Goal: Task Accomplishment & Management: Complete application form

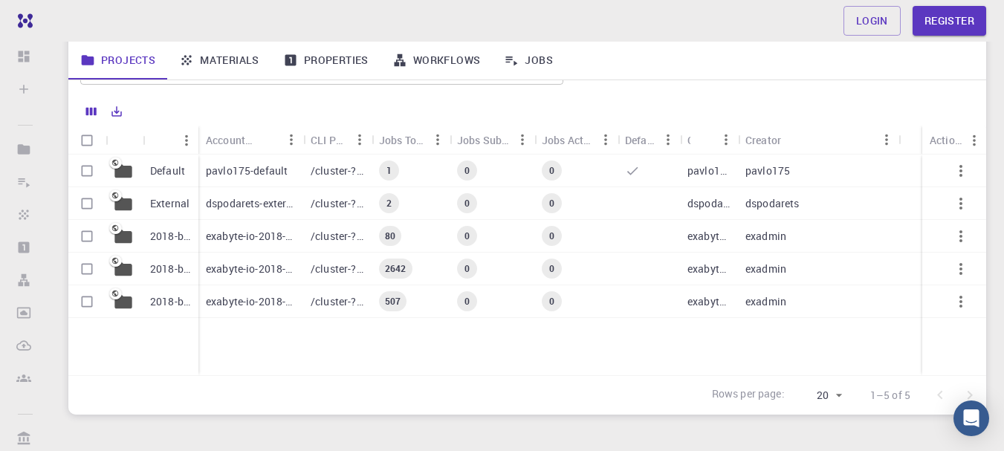
scroll to position [68, 0]
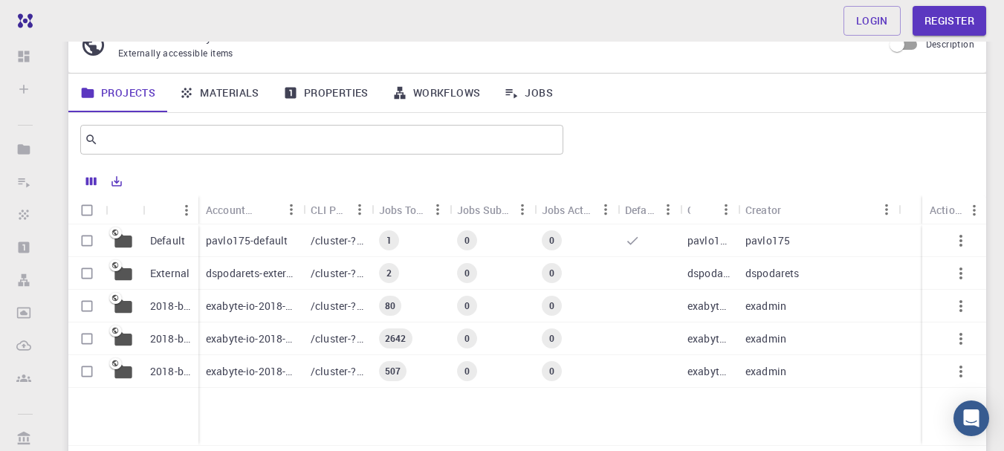
click at [300, 255] on div "pavlo175-default" at bounding box center [251, 241] width 105 height 33
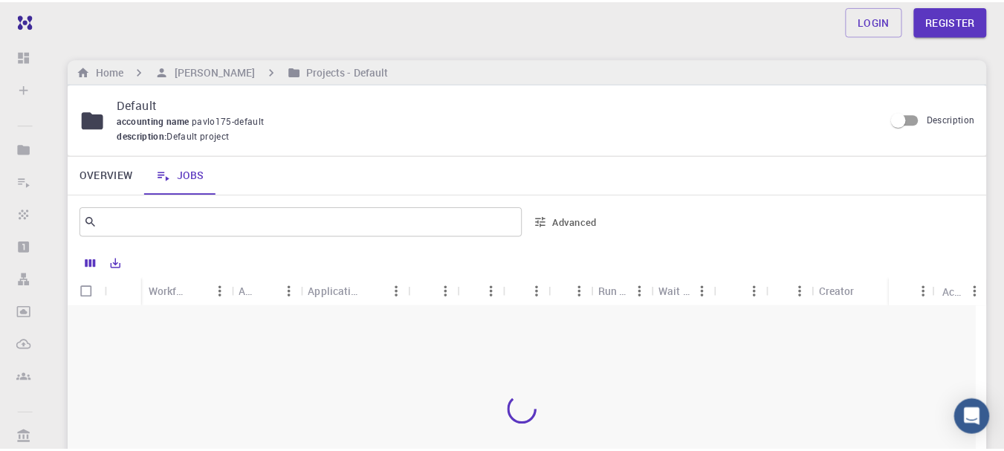
scroll to position [149, 0]
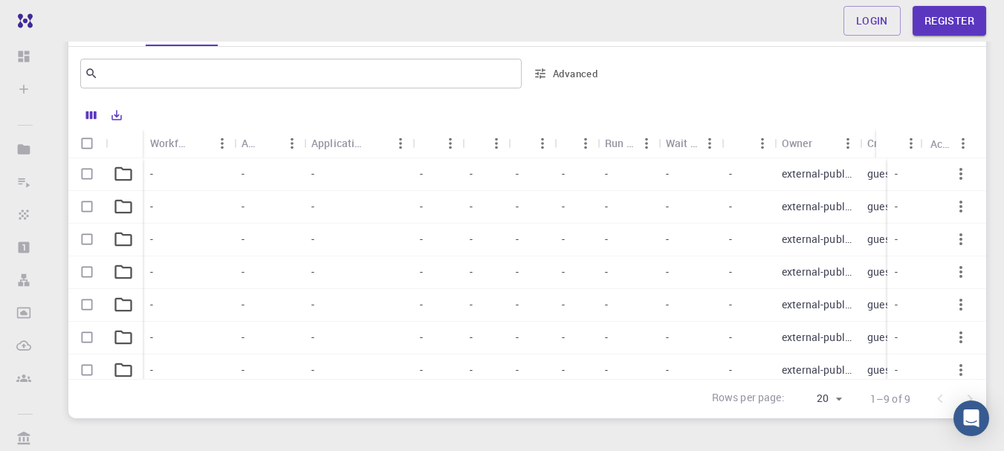
click at [506, 172] on div "-" at bounding box center [485, 174] width 46 height 33
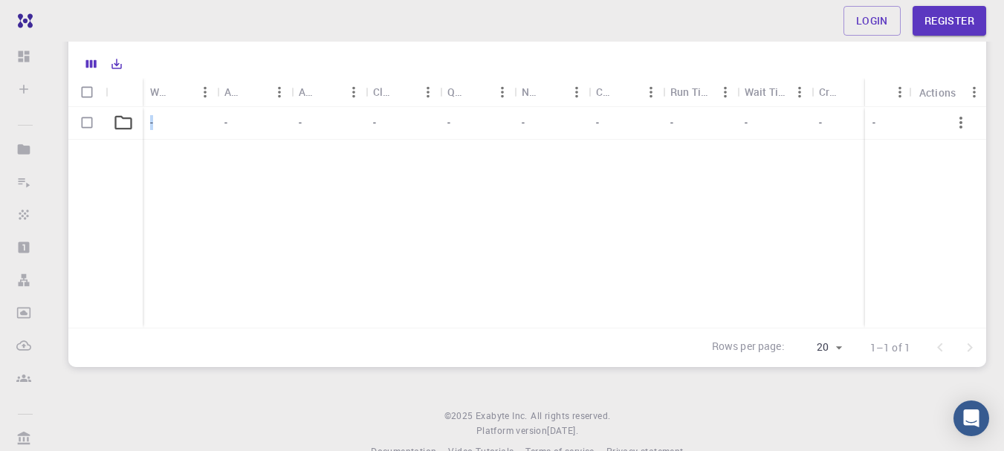
scroll to position [223, 0]
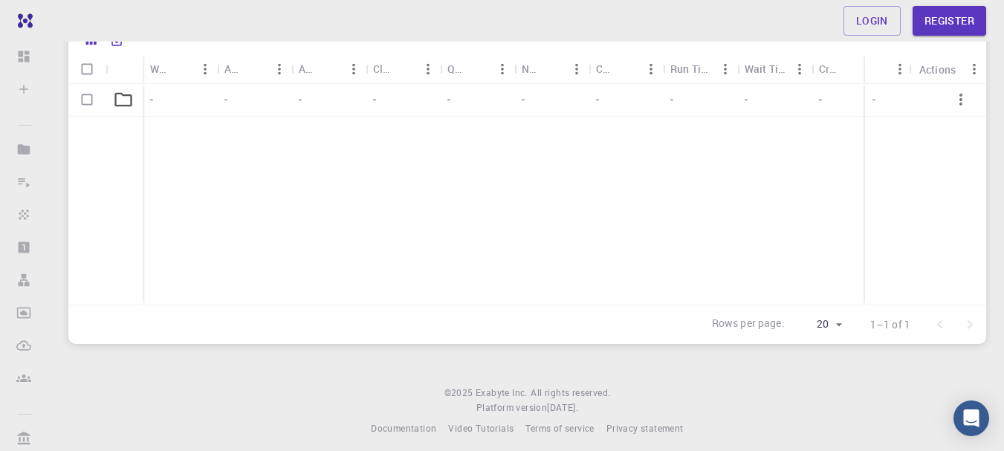
click at [230, 94] on div "-" at bounding box center [254, 100] width 74 height 33
click at [399, 164] on div "- - - - - - - - - - external-public guest - - - - - - - - - - external-public g…" at bounding box center [649, 231] width 1162 height 294
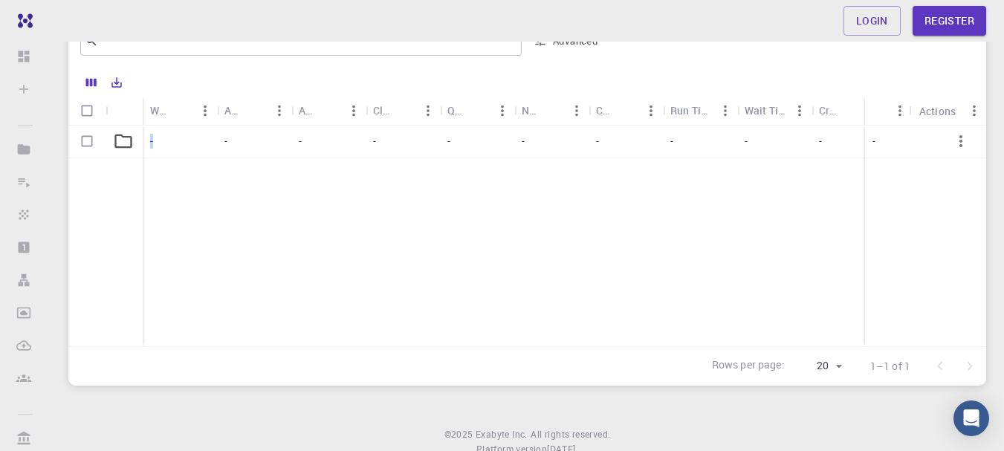
scroll to position [149, 0]
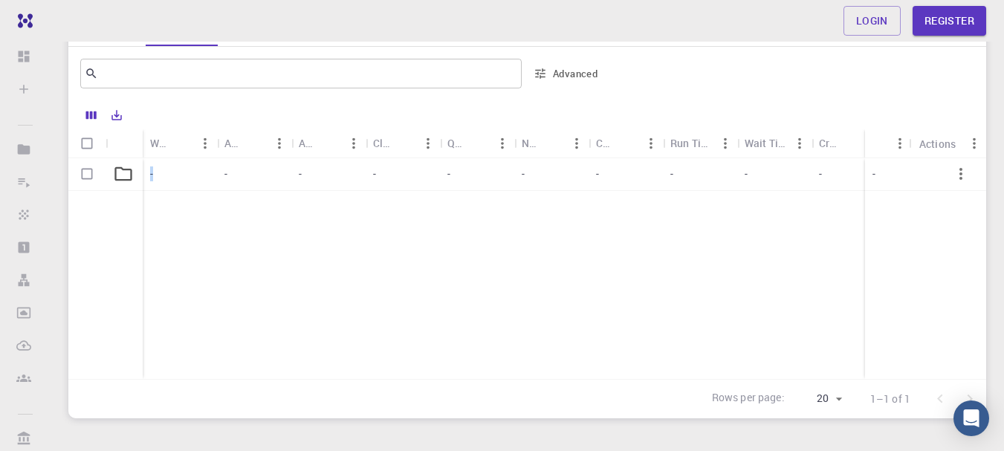
click at [256, 155] on button "Sort" at bounding box center [256, 144] width 24 height 24
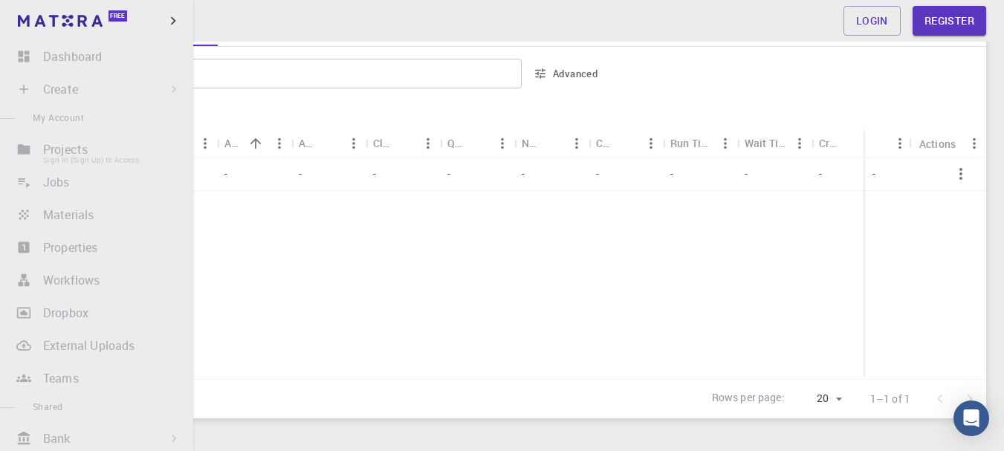
click at [108, 163] on li "Projects Sign In (Sign Up) to Access" at bounding box center [96, 150] width 193 height 30
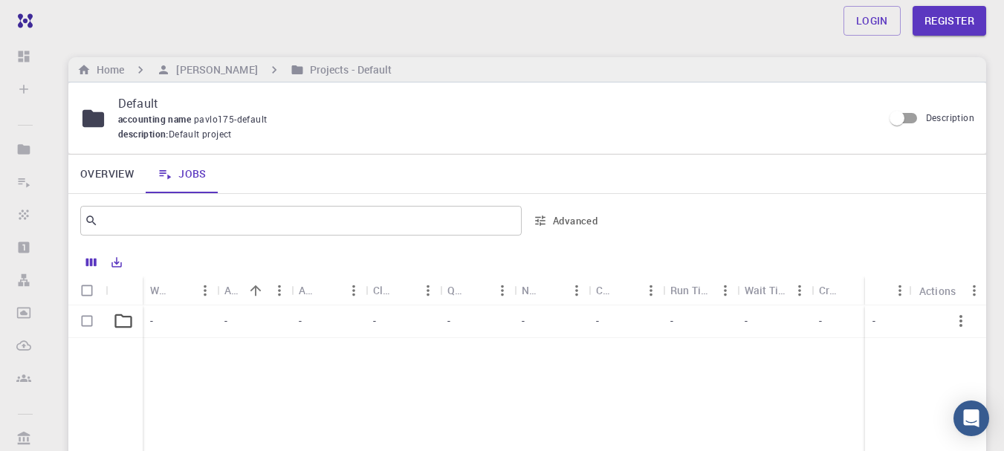
scroll to position [0, 0]
click at [865, 14] on link "Login" at bounding box center [872, 21] width 57 height 30
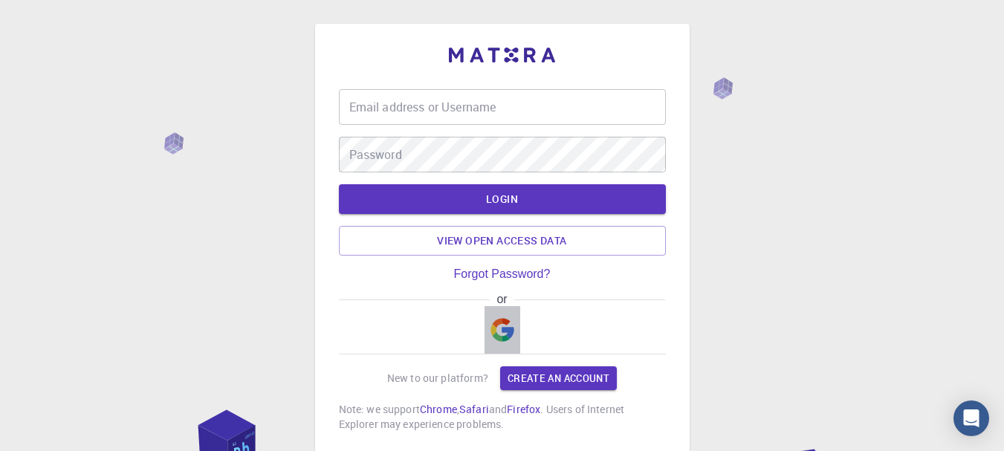
click at [503, 317] on button "button" at bounding box center [503, 330] width 36 height 48
